Goal: Task Accomplishment & Management: Complete application form

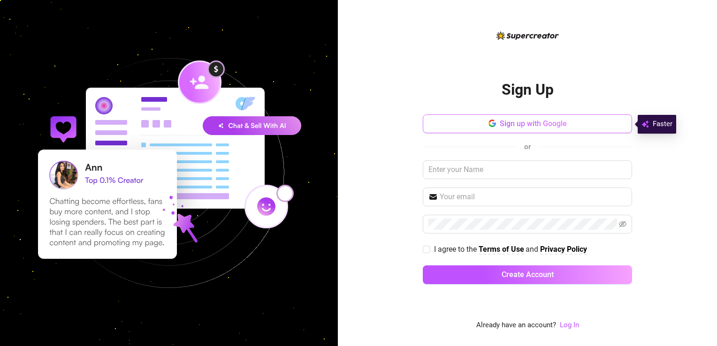
click at [500, 123] on span "Sign up with Google" at bounding box center [533, 123] width 67 height 9
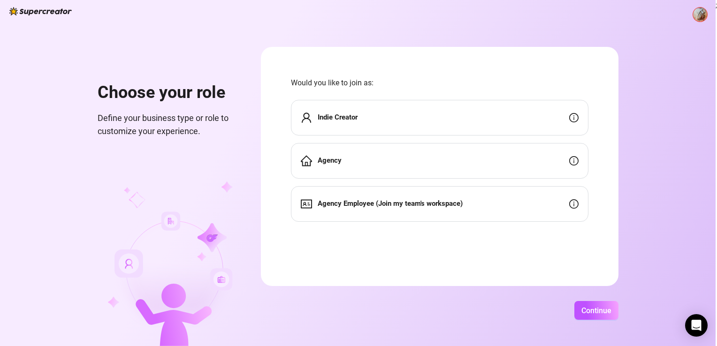
click at [364, 121] on div "Indie Creator" at bounding box center [440, 118] width 298 height 36
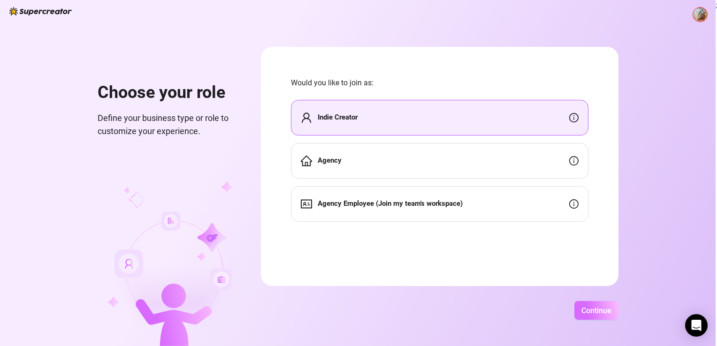
click at [597, 314] on span "Continue" at bounding box center [597, 311] width 30 height 9
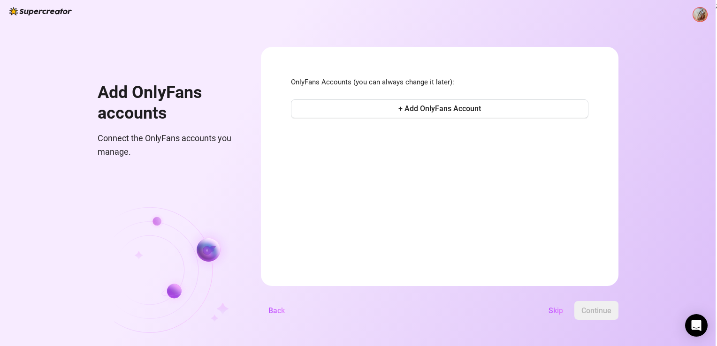
click at [427, 194] on form "OnlyFans Accounts (you can always change it later): + Add OnlyFans Account Back…" at bounding box center [440, 166] width 358 height 239
